Goal: Task Accomplishment & Management: Use online tool/utility

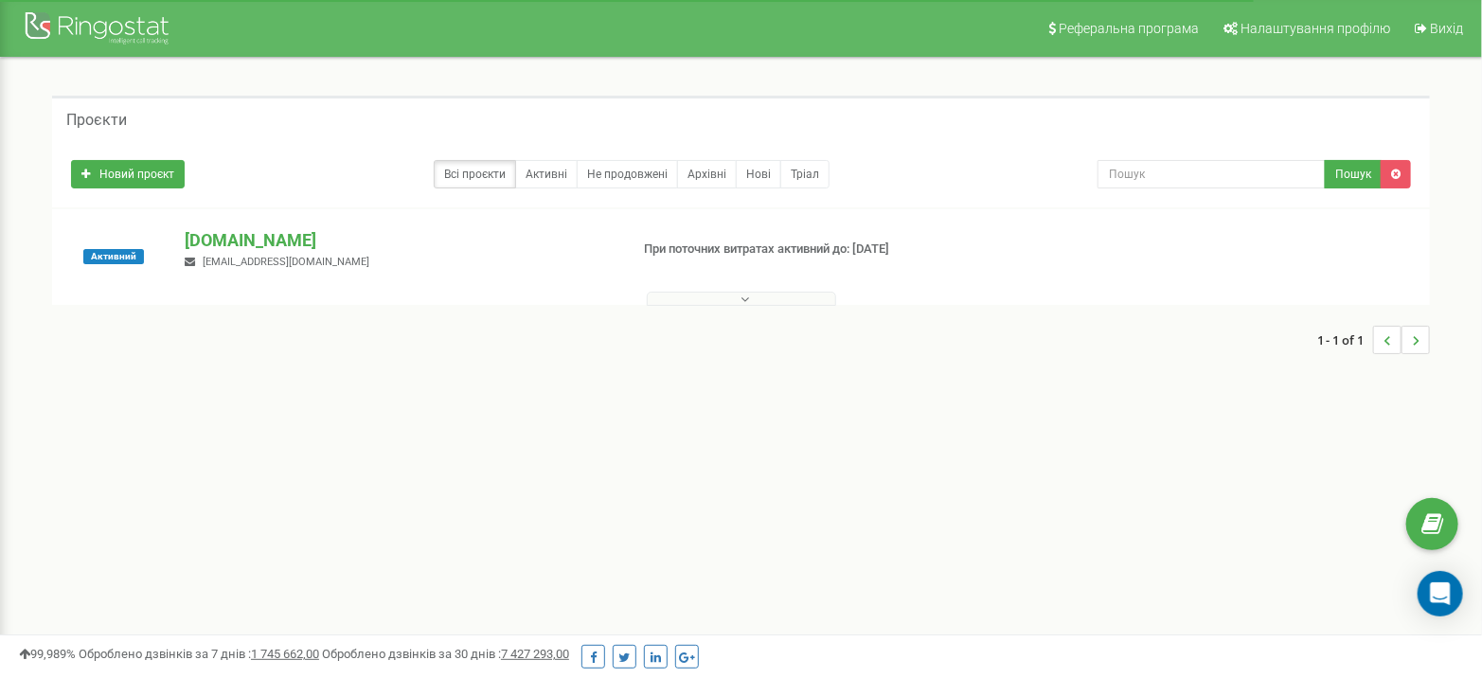
click at [726, 299] on button at bounding box center [741, 299] width 189 height 14
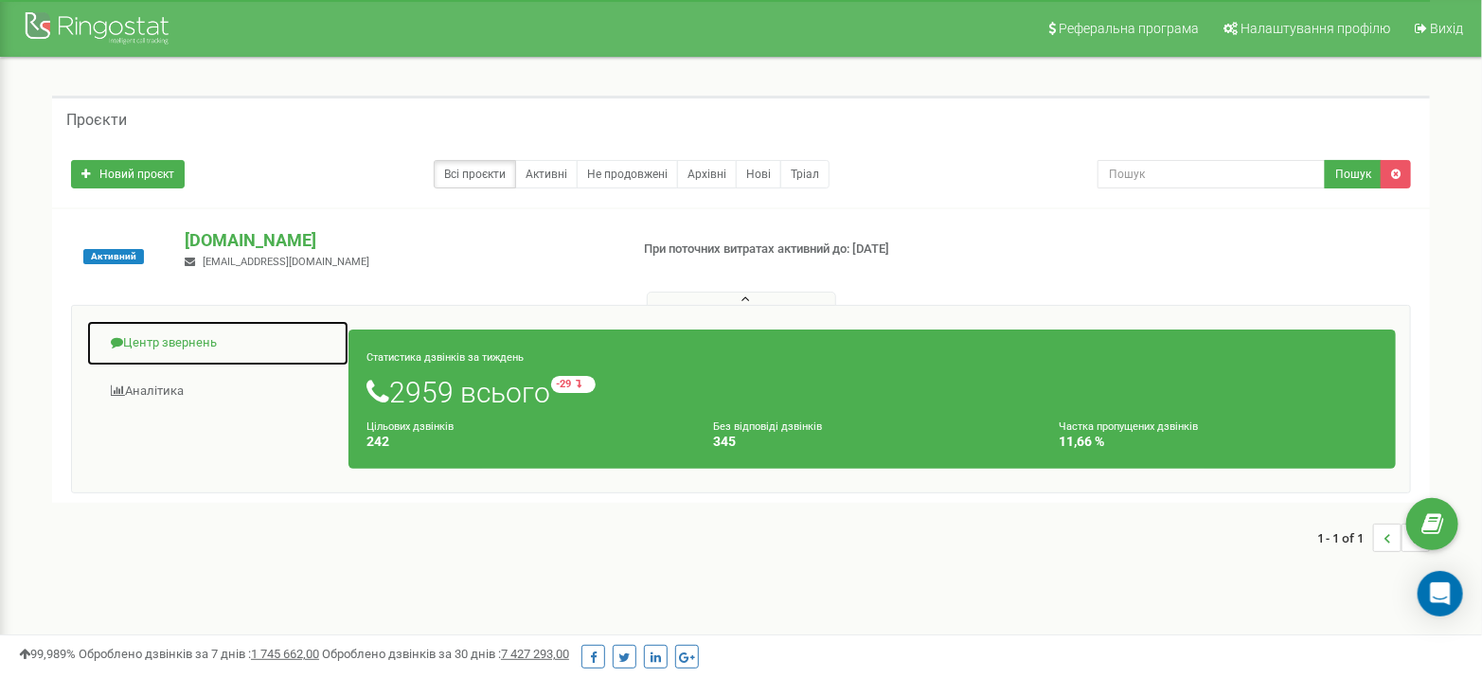
click at [167, 339] on link "Центр звернень" at bounding box center [217, 343] width 263 height 46
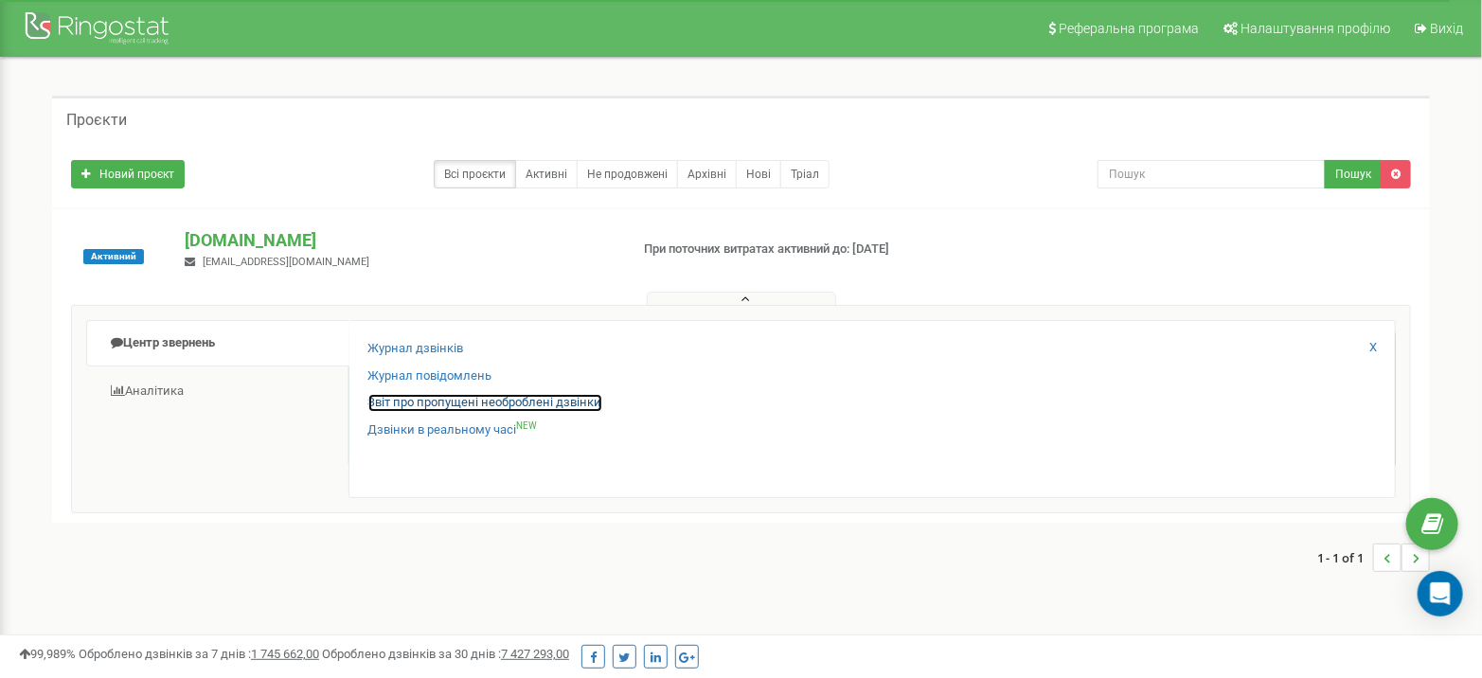
click at [411, 395] on link "Звіт про пропущені необроблені дзвінки" at bounding box center [485, 403] width 234 height 18
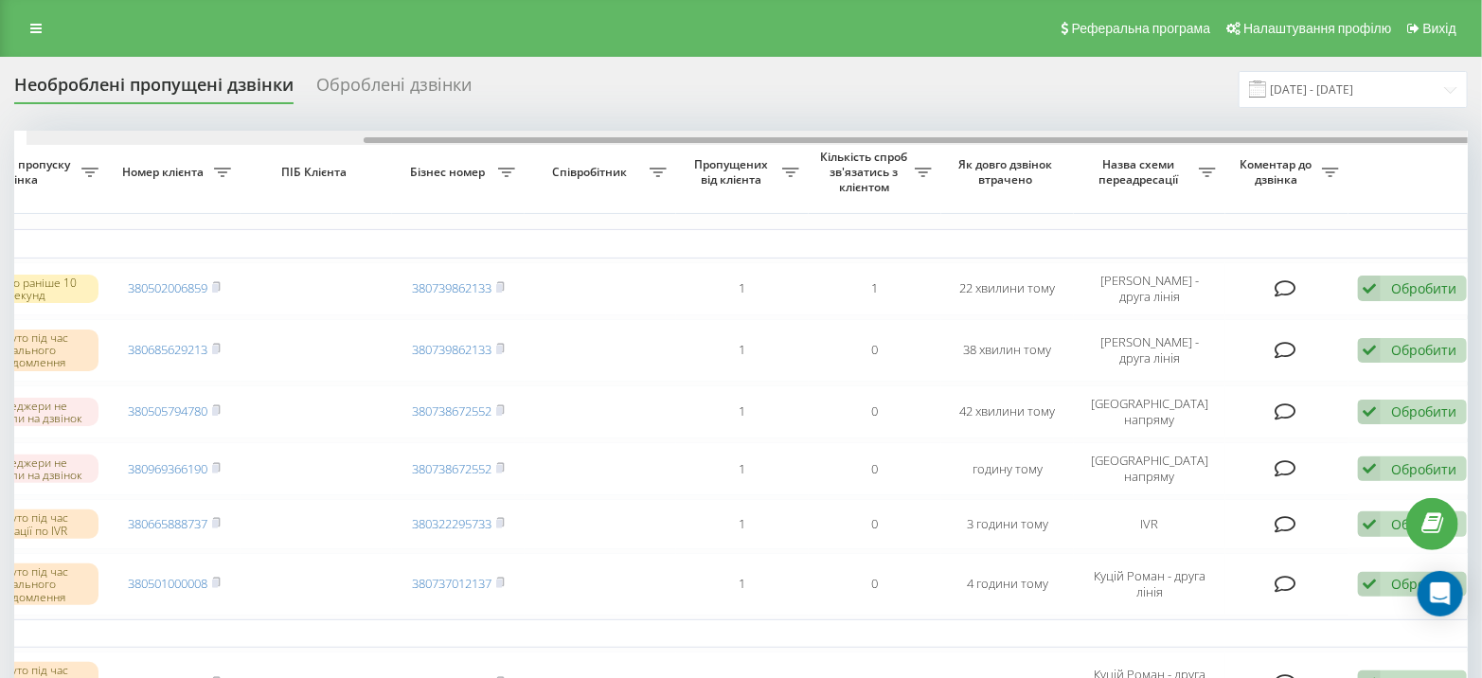
scroll to position [0, 439]
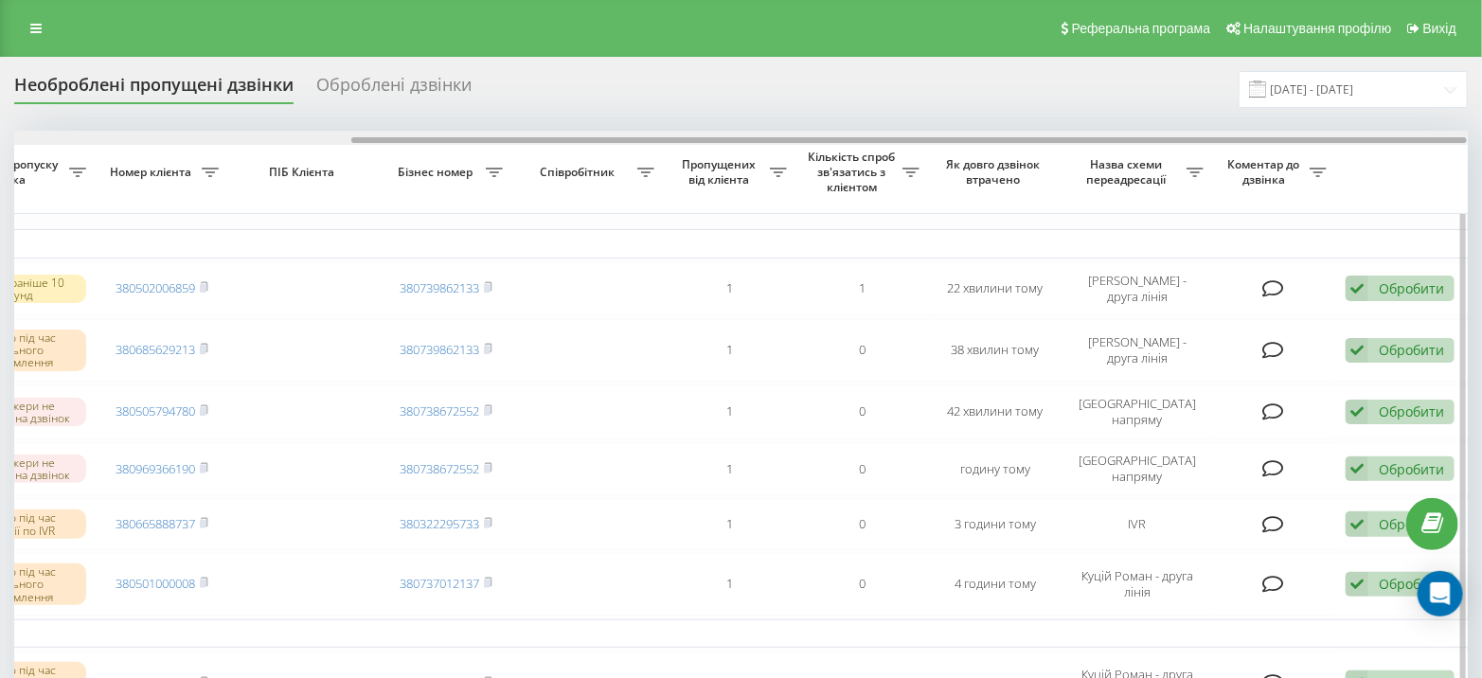
drag, startPoint x: 0, startPoint y: 0, endPoint x: 1088, endPoint y: 154, distance: 1099.0
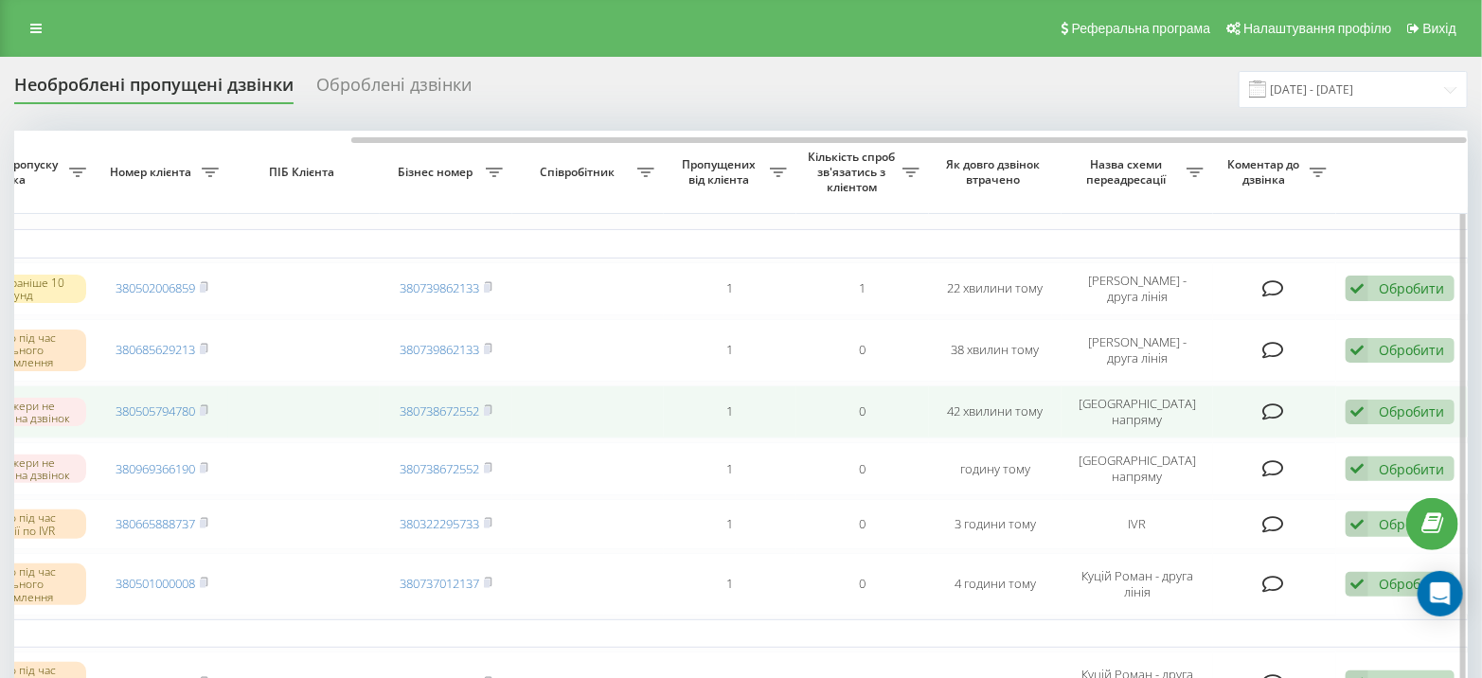
click at [1379, 404] on div "Обробити" at bounding box center [1411, 411] width 65 height 18
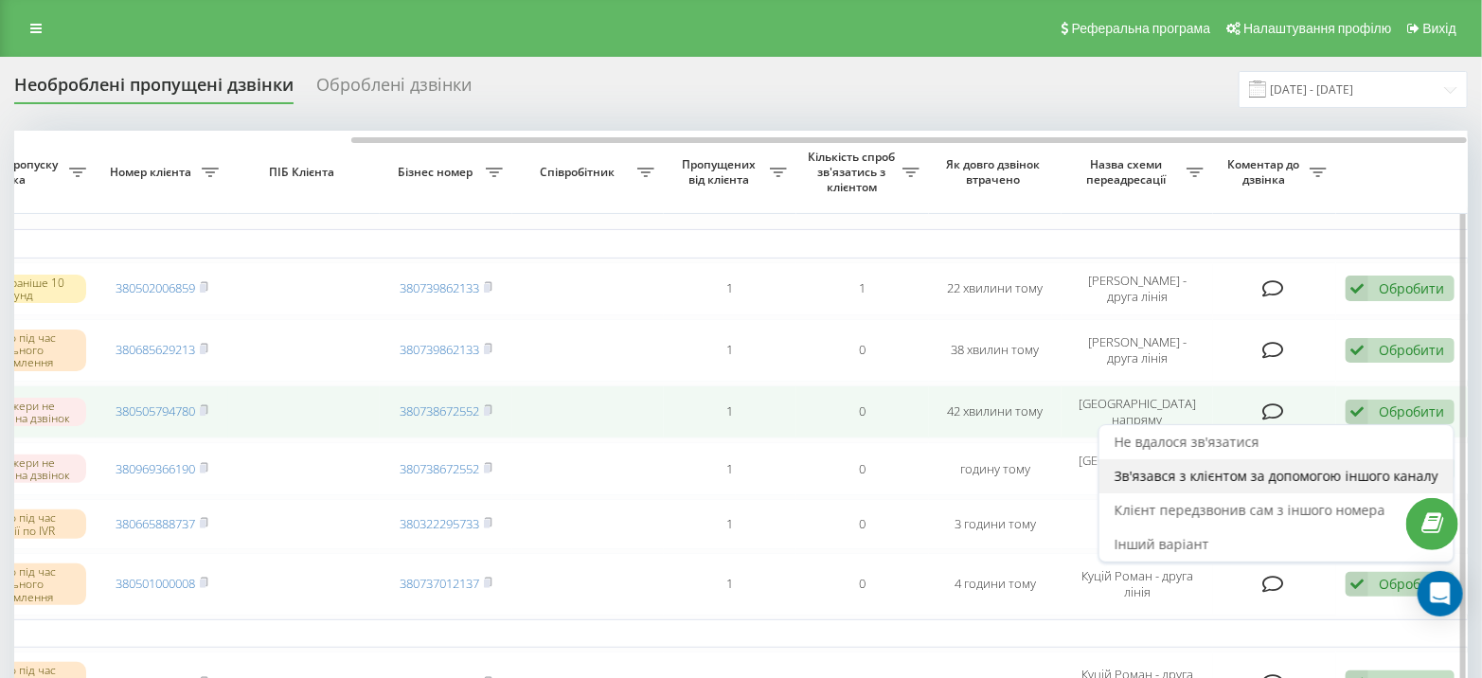
click at [1316, 467] on span "Зв'язався з клієнтом за допомогою іншого каналу" at bounding box center [1277, 476] width 324 height 18
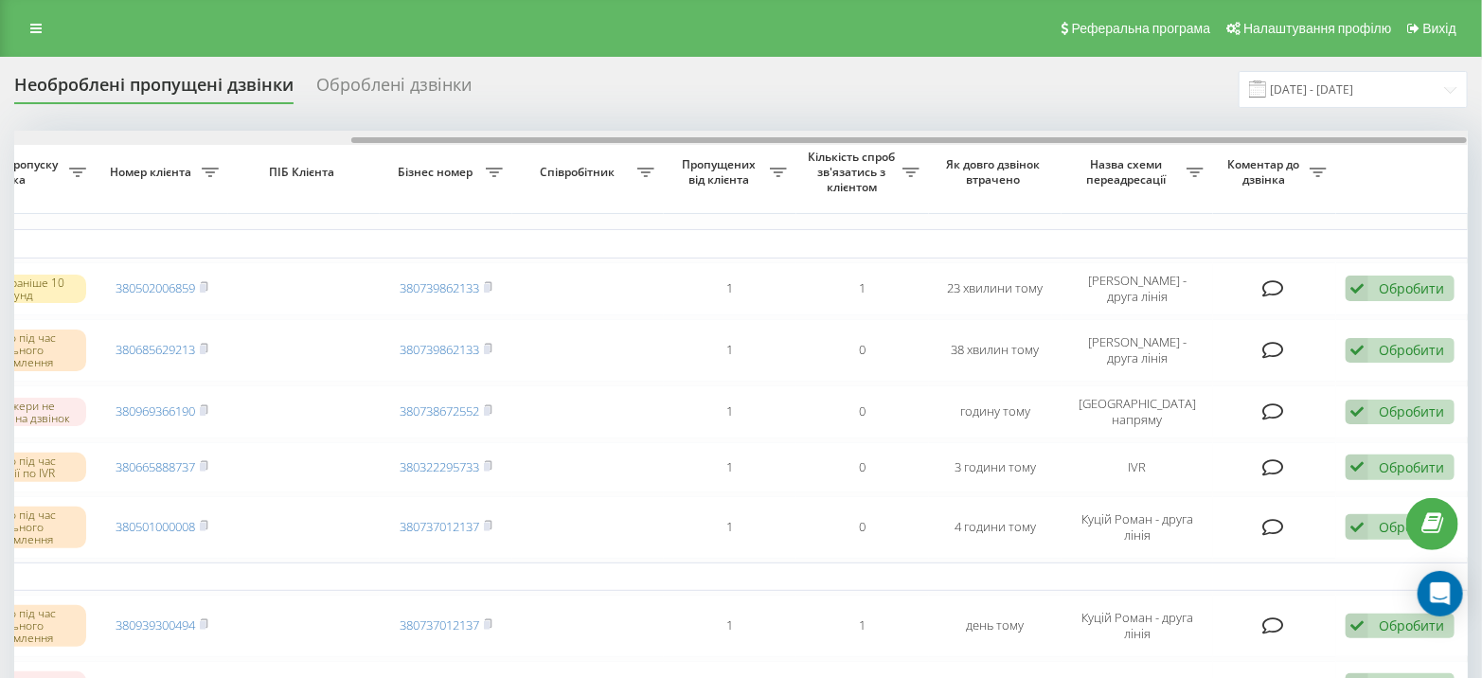
drag, startPoint x: 1093, startPoint y: 136, endPoint x: 1495, endPoint y: 177, distance: 404.5
click at [1481, 177] on html "miidvir.ua Проекти miidvir.ua Центр звернень Журнал дзвінків Журнал повідомлень…" at bounding box center [741, 339] width 1482 height 678
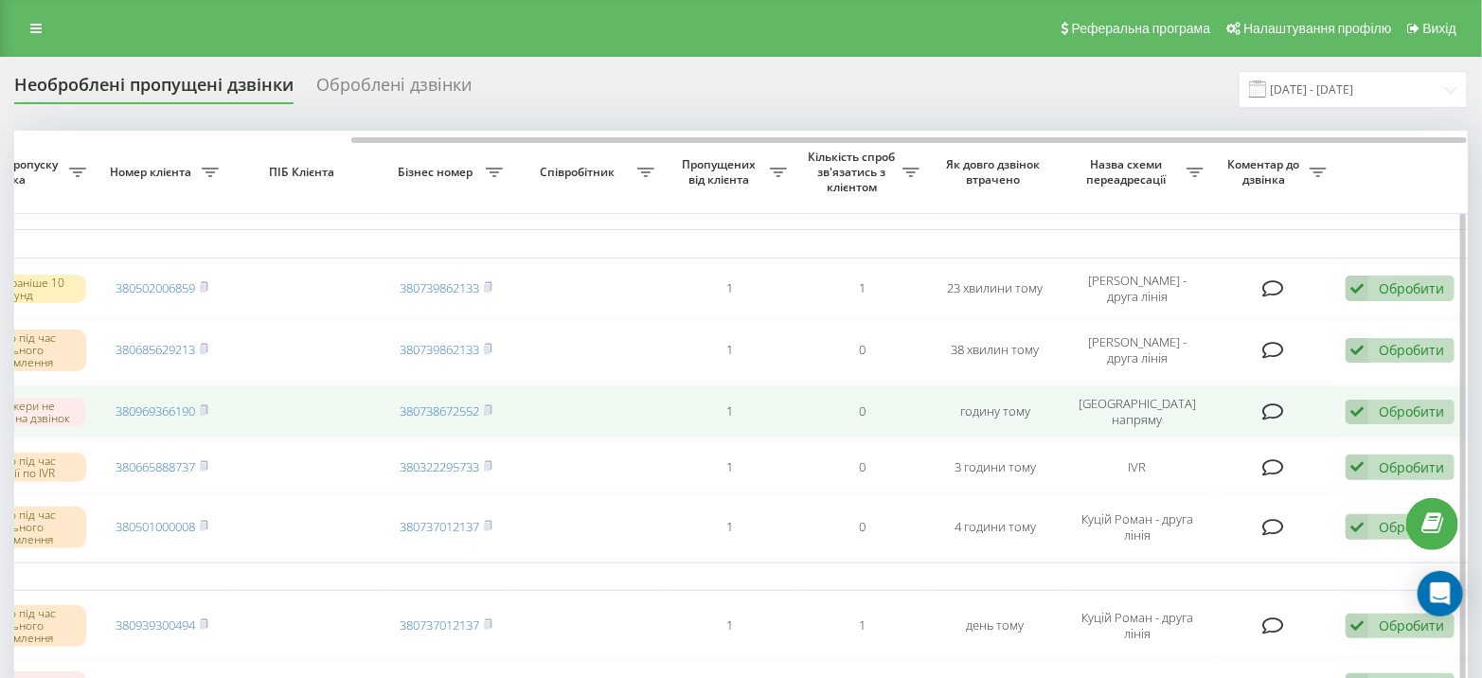
click at [1427, 402] on div "Обробити" at bounding box center [1411, 411] width 65 height 18
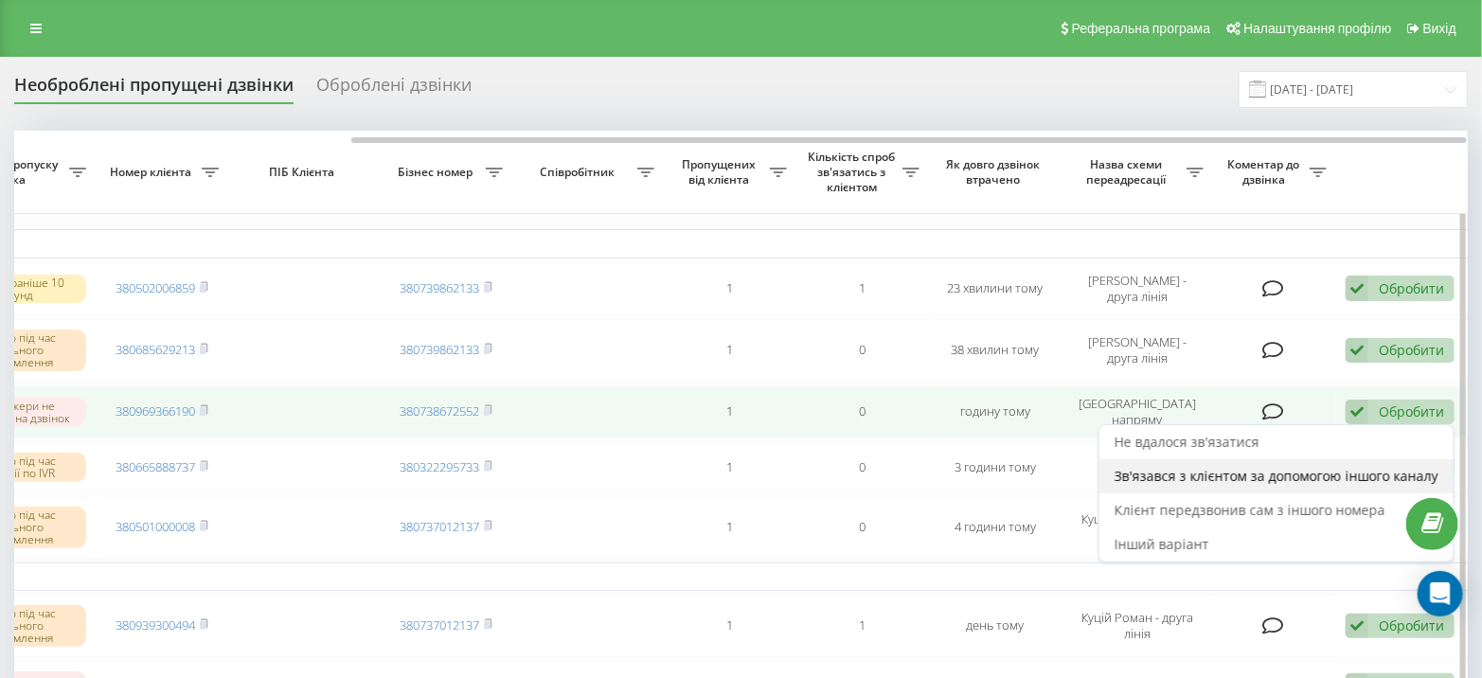
click at [1280, 478] on span "Зв'язався з клієнтом за допомогою іншого каналу" at bounding box center [1277, 476] width 324 height 18
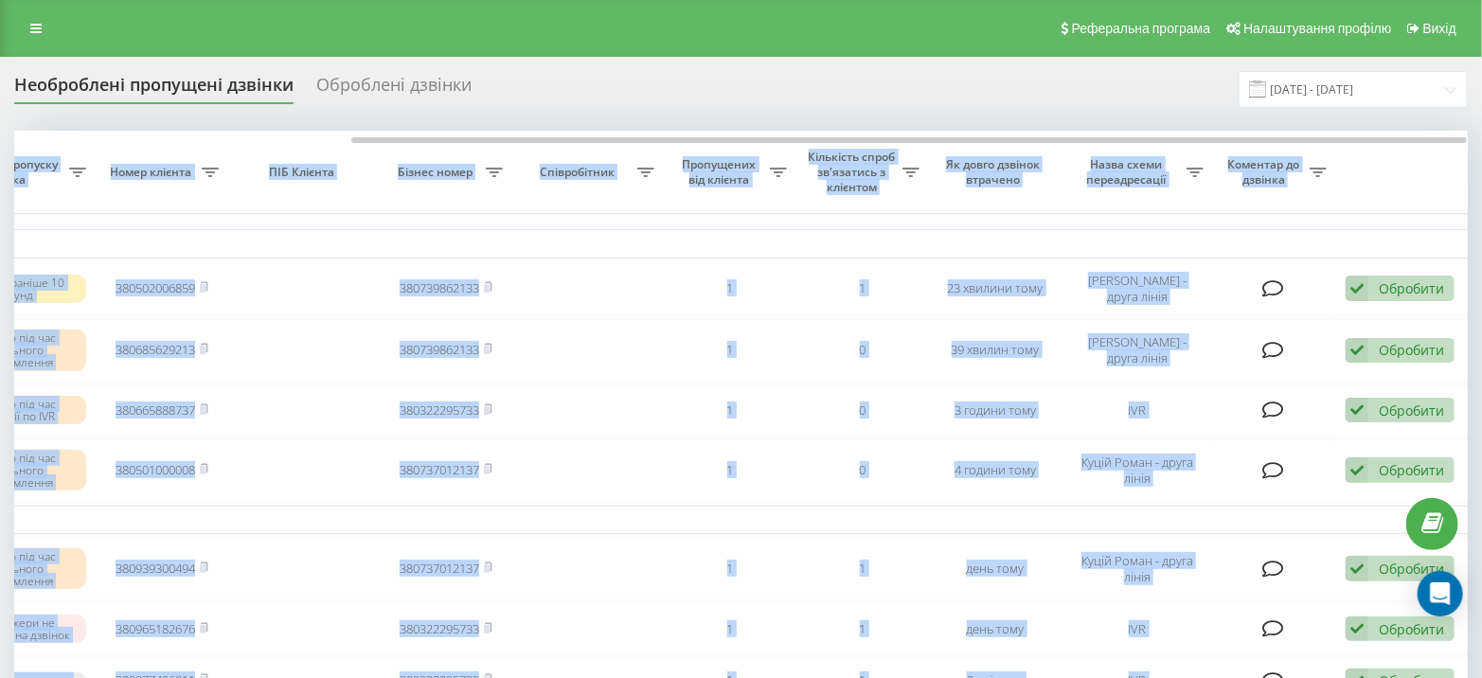
drag, startPoint x: 1097, startPoint y: 143, endPoint x: 1350, endPoint y: 153, distance: 253.1
drag, startPoint x: 1228, startPoint y: 492, endPoint x: 1237, endPoint y: 500, distance: 11.4
click at [1230, 495] on td at bounding box center [1274, 470] width 123 height 63
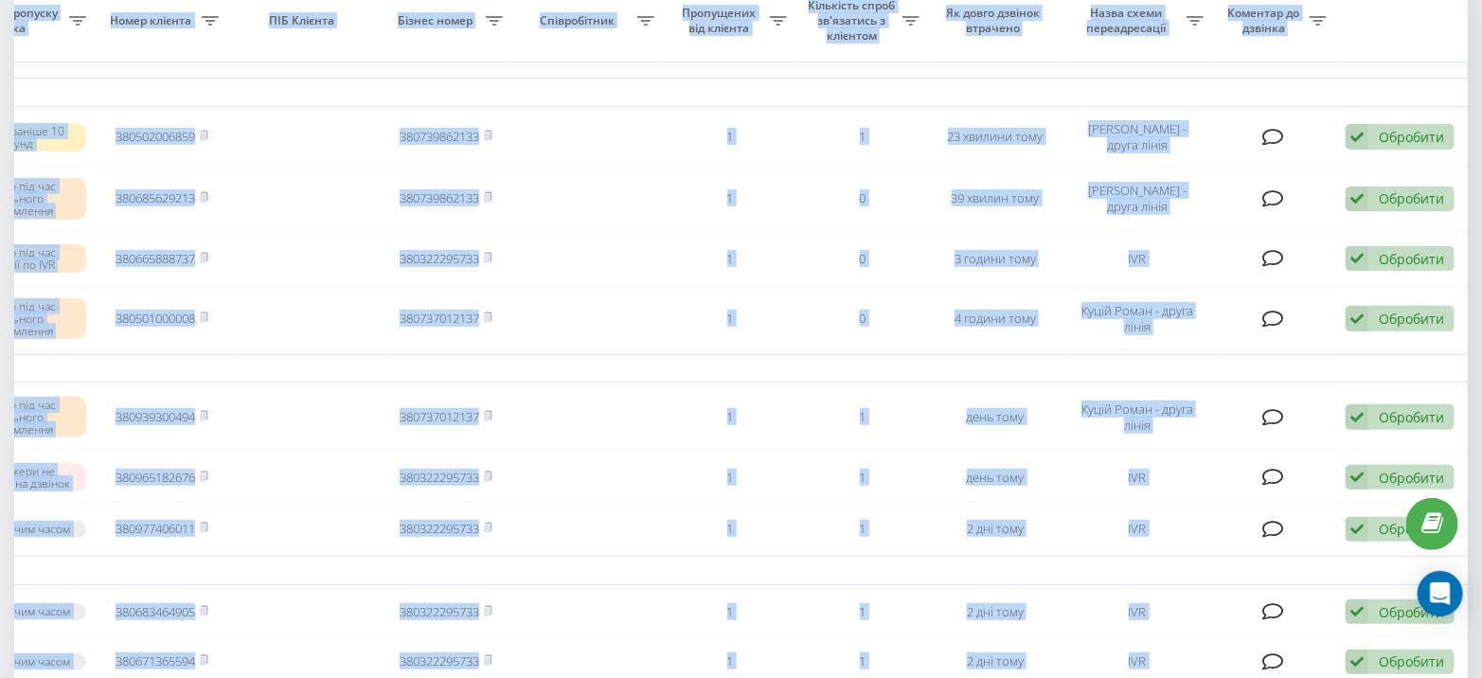
scroll to position [0, 0]
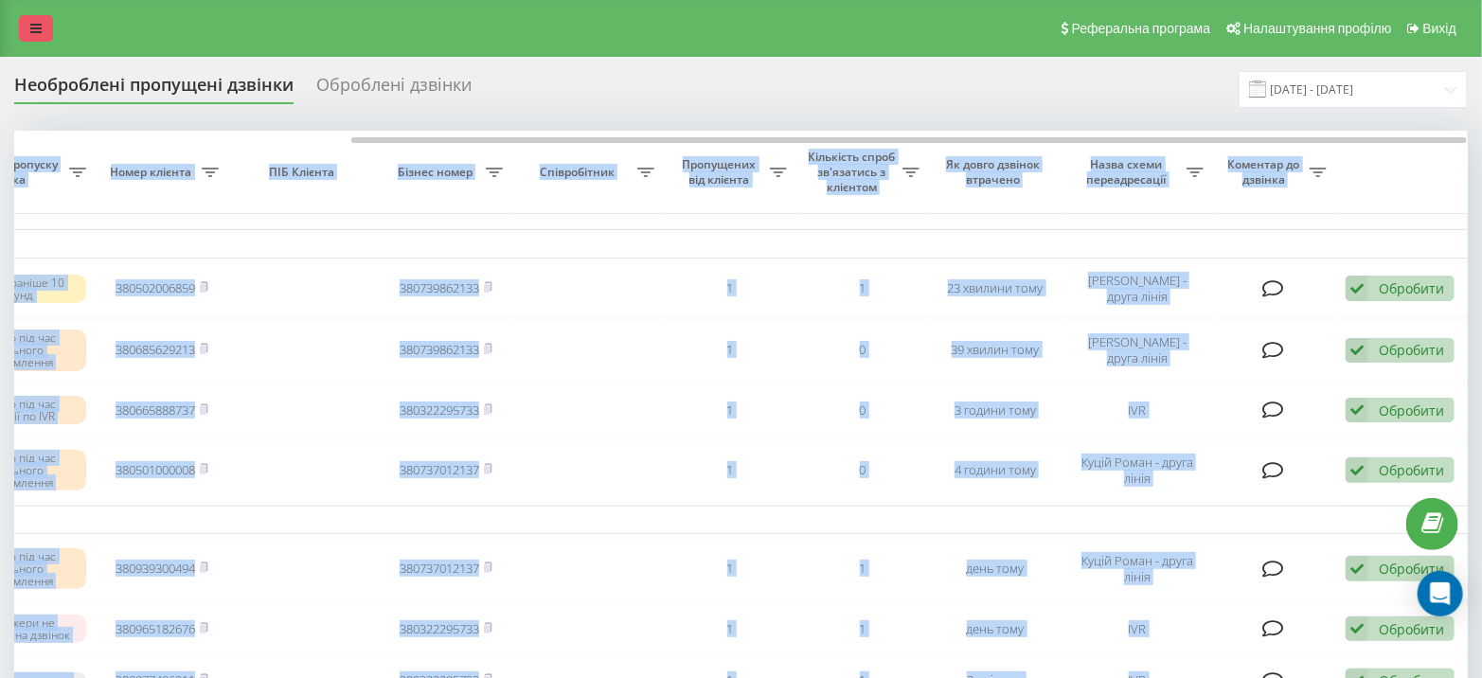
click at [27, 19] on link at bounding box center [36, 28] width 34 height 27
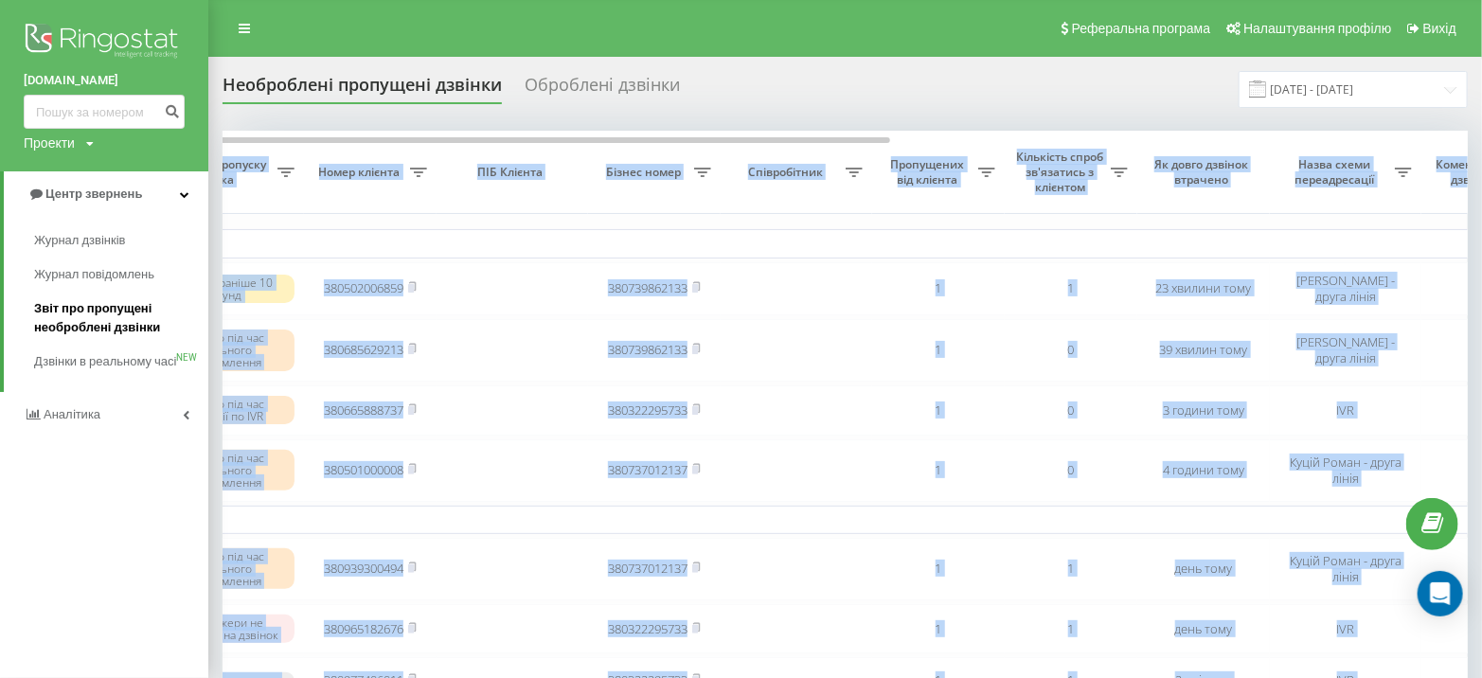
click at [90, 317] on span "Звіт про пропущені необроблені дзвінки" at bounding box center [116, 318] width 165 height 38
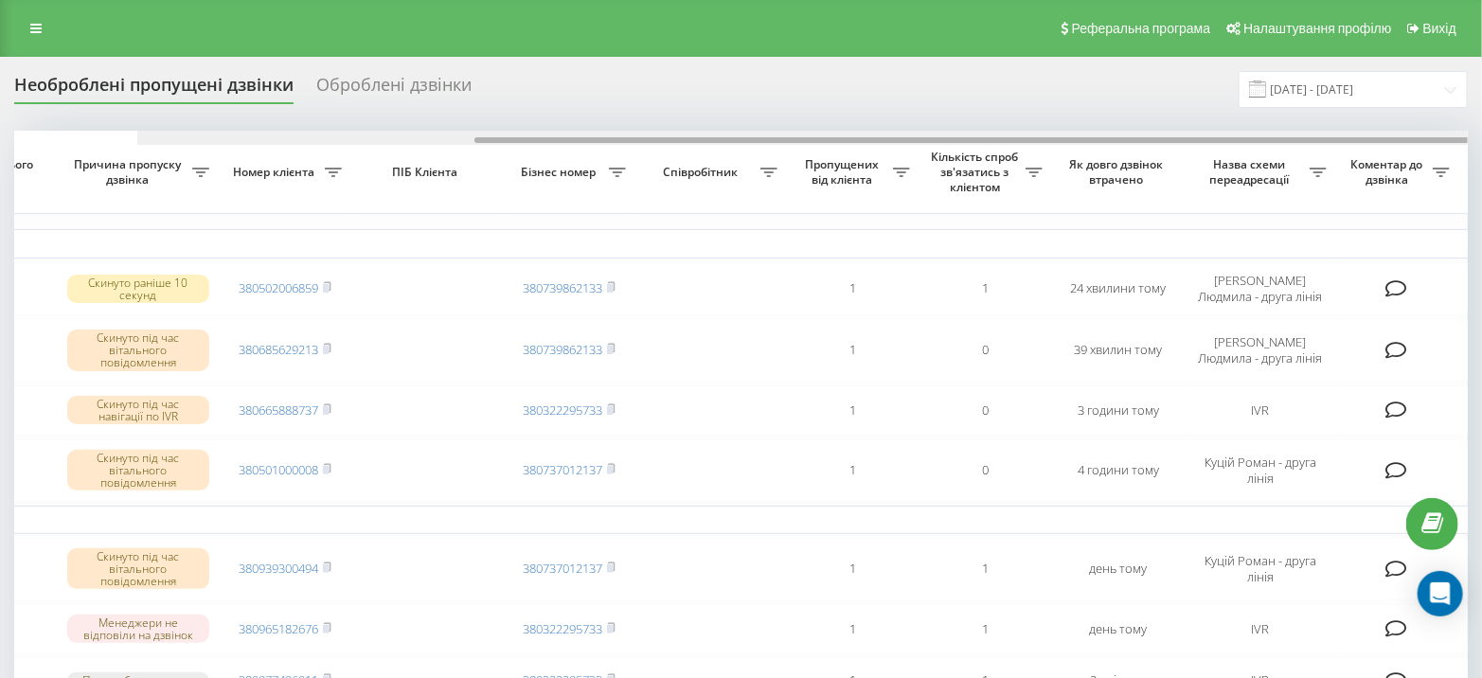
scroll to position [0, 439]
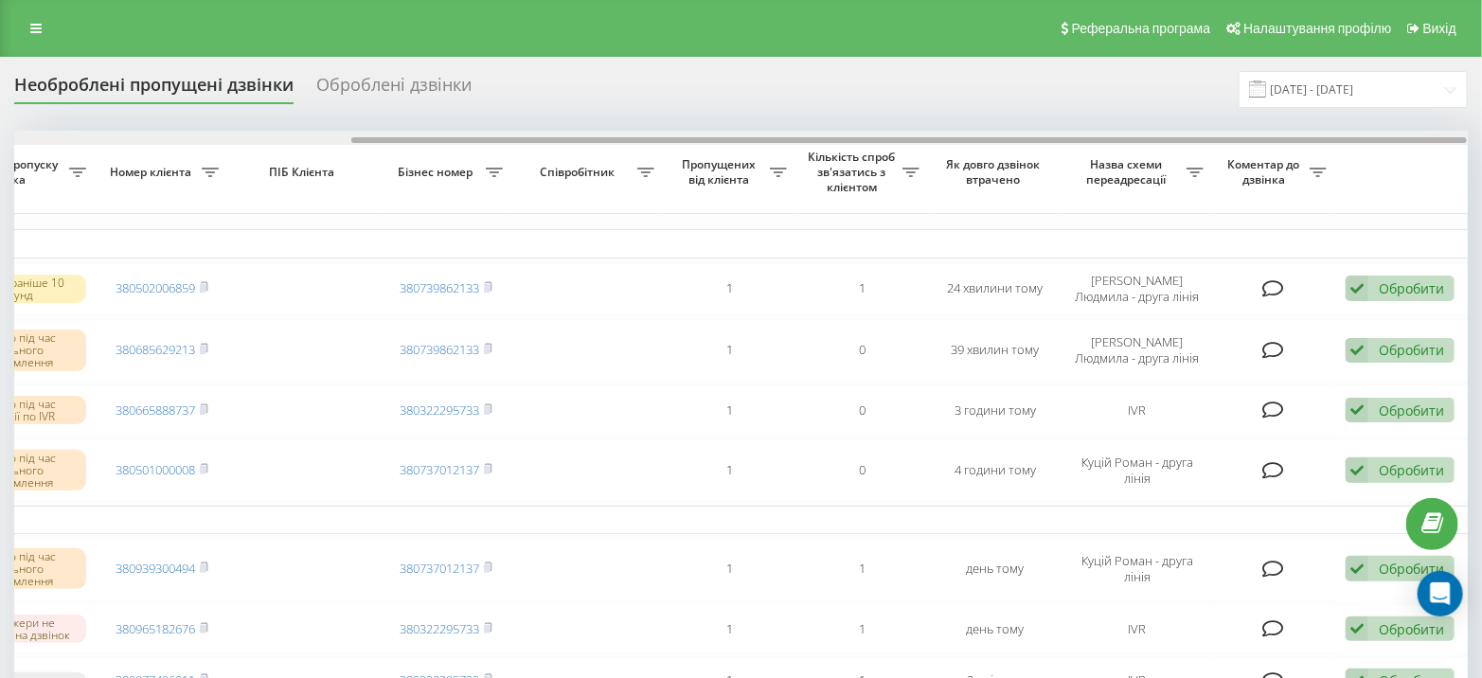
drag, startPoint x: 564, startPoint y: 140, endPoint x: 1207, endPoint y: 143, distance: 643.0
click at [1207, 143] on div at bounding box center [741, 138] width 1454 height 14
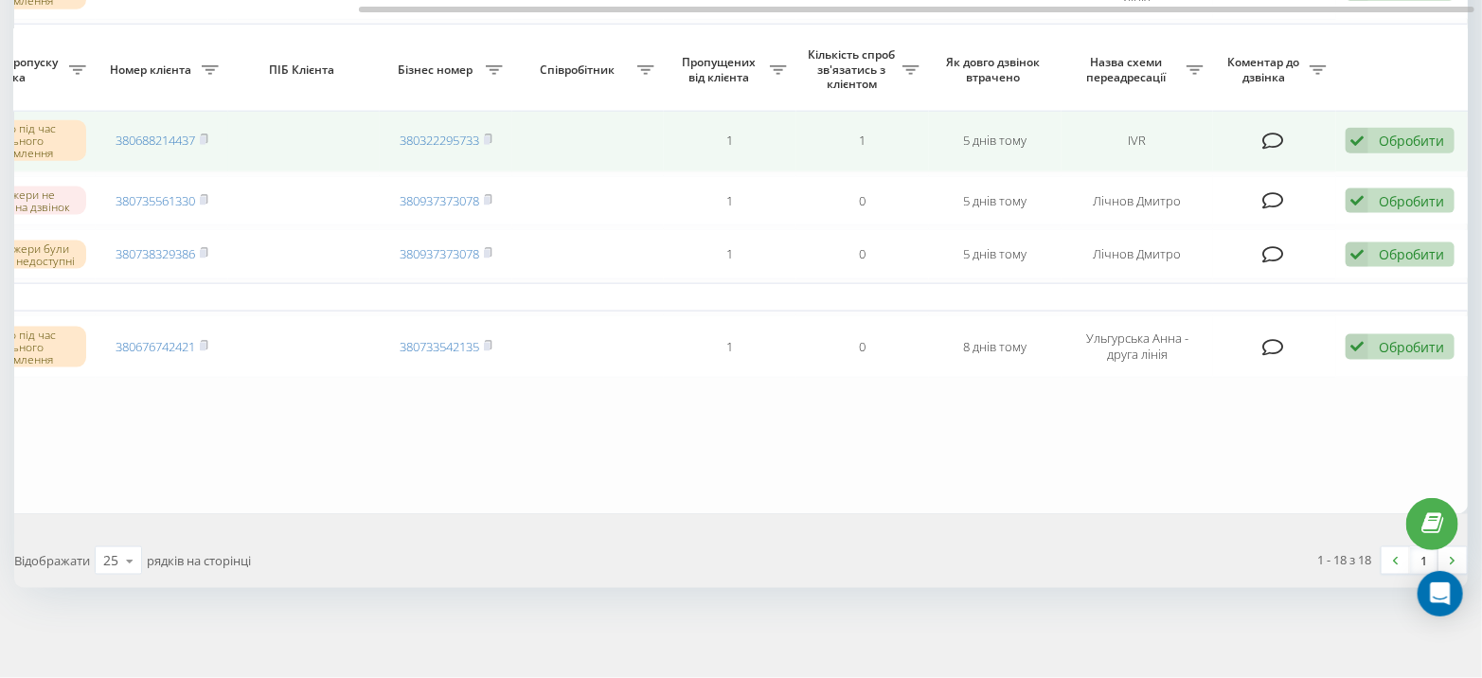
scroll to position [0, 0]
